Goal: Find specific page/section: Find specific page/section

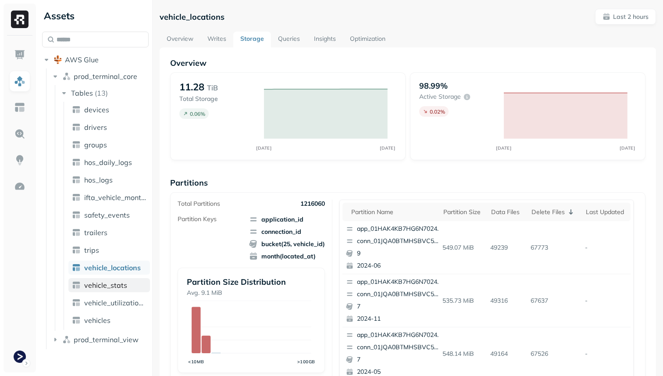
click at [119, 280] on link "vehicle_stats" at bounding box center [109, 285] width 82 height 14
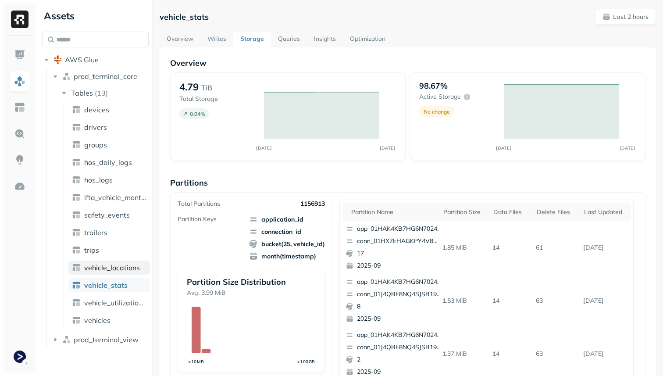
click at [118, 269] on span "vehicle_locations" at bounding box center [112, 267] width 56 height 9
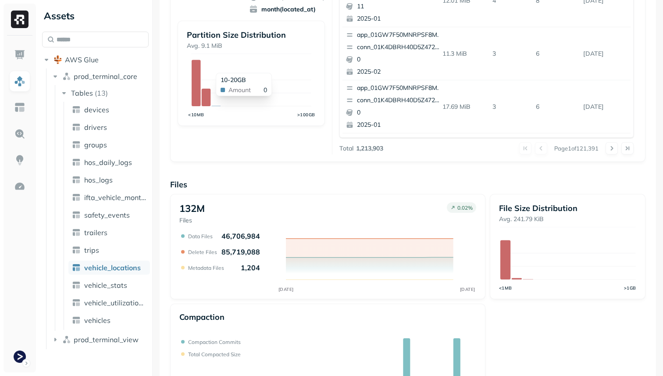
scroll to position [265, 0]
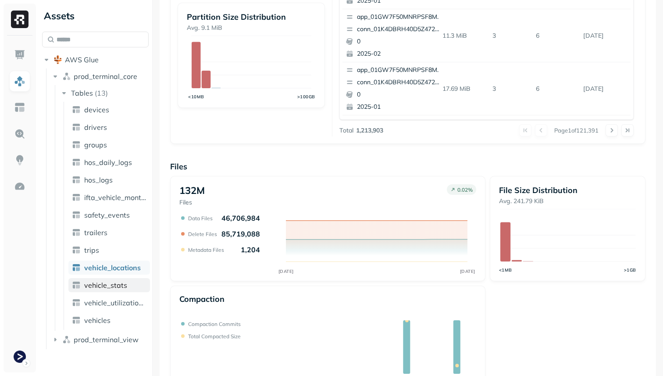
click at [119, 289] on span "vehicle_stats" at bounding box center [105, 285] width 43 height 9
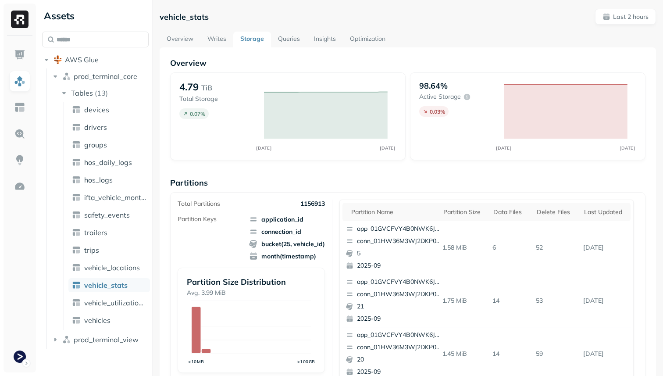
scroll to position [67, 0]
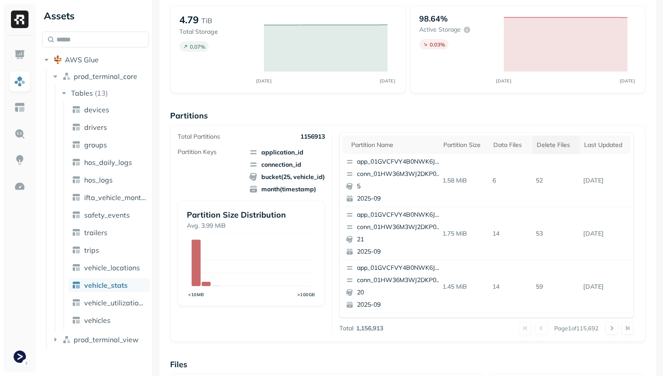
click at [543, 145] on div "Delete Files" at bounding box center [556, 145] width 39 height 8
click at [106, 303] on span "vehicle_utilization_day" at bounding box center [115, 302] width 62 height 9
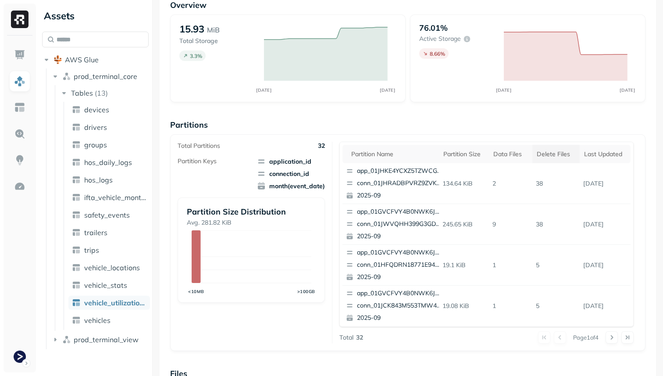
click at [551, 154] on div "Delete Files" at bounding box center [556, 154] width 39 height 8
click at [105, 269] on span "vehicle_locations" at bounding box center [112, 267] width 56 height 9
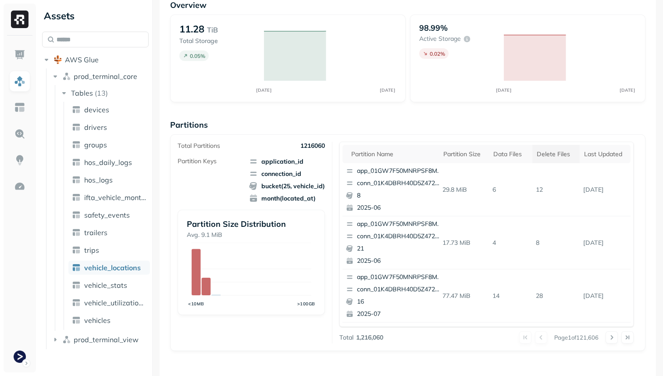
click at [548, 155] on div "Delete Files" at bounding box center [556, 154] width 39 height 8
